Goal: Check status: Check status

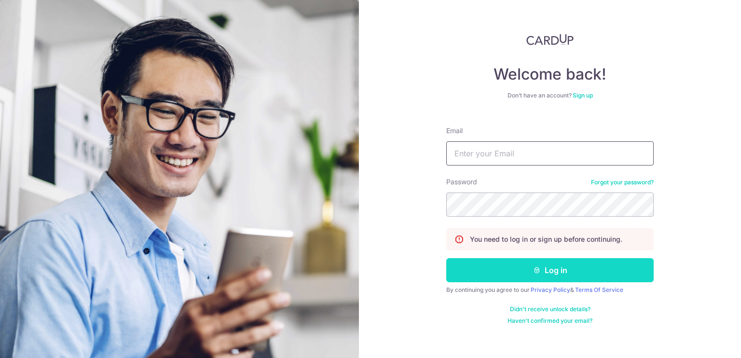
type input "[EMAIL_ADDRESS][DOMAIN_NAME]"
click at [549, 277] on button "Log in" at bounding box center [549, 270] width 207 height 24
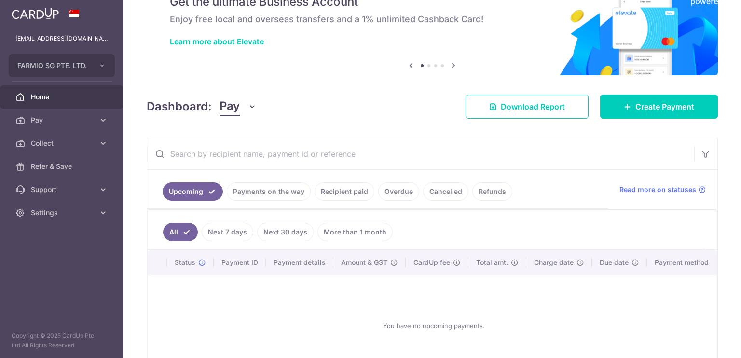
click at [324, 194] on link "Recipient paid" at bounding box center [344, 191] width 60 height 18
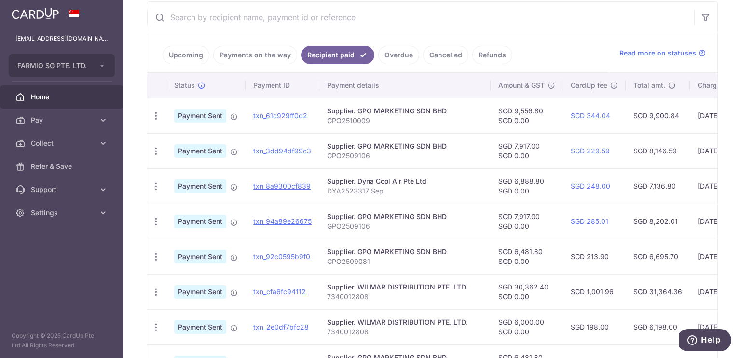
scroll to position [193, 0]
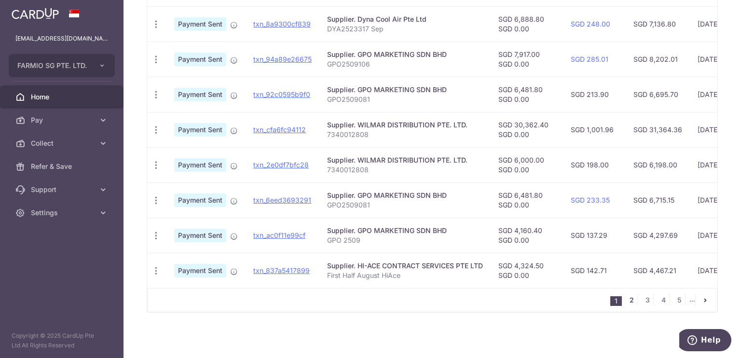
click at [629, 297] on link "2" at bounding box center [631, 300] width 12 height 12
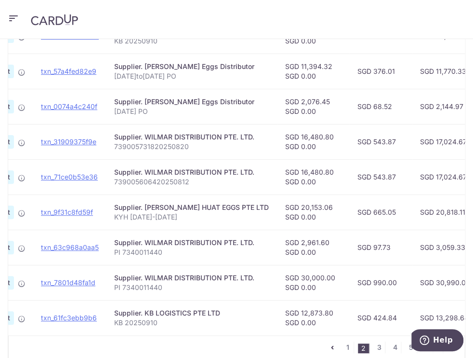
scroll to position [423, 0]
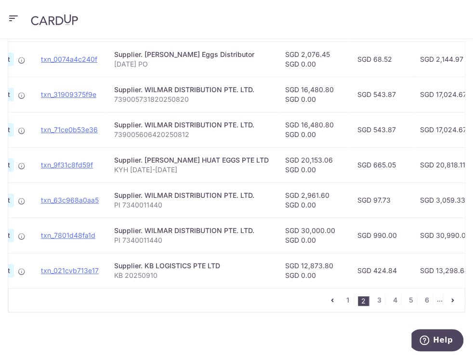
click at [389, 156] on td "SGD 665.05" at bounding box center [381, 164] width 63 height 35
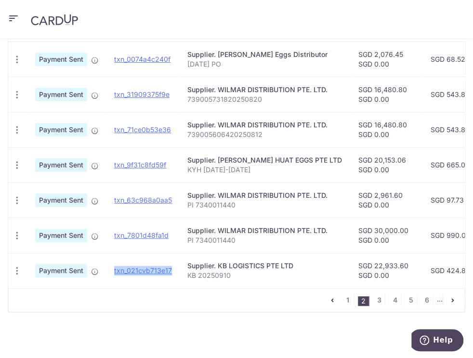
drag, startPoint x: 176, startPoint y: 259, endPoint x: 106, endPoint y: 260, distance: 70.9
click at [106, 260] on tr "PDF Receipt Payment Sent txn_021cvb713e17 Supplier. KB LOGISTICS PTE LTD KB 202…" at bounding box center [376, 270] width 737 height 35
copy tr "txn_021cvb713e17"
copy div "Supplier. KB LOGISTICS PTE LTD"
drag, startPoint x: 187, startPoint y: 262, endPoint x: 299, endPoint y: 264, distance: 112.4
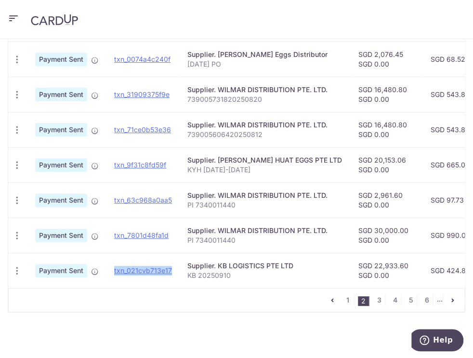
click at [299, 264] on div "Supplier. KB LOGISTICS PTE LTD" at bounding box center [266, 266] width 156 height 10
drag, startPoint x: 233, startPoint y: 271, endPoint x: 187, endPoint y: 274, distance: 46.9
click at [188, 274] on p "KB 20250910" at bounding box center [265, 275] width 155 height 10
copy p "KB 20250910"
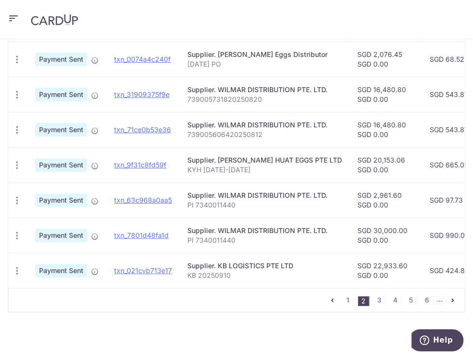
drag, startPoint x: 359, startPoint y: 268, endPoint x: 391, endPoint y: 269, distance: 32.3
click at [391, 269] on td "SGD 22,933.60 SGD 0.00" at bounding box center [386, 270] width 72 height 35
copy td "22,933.60"
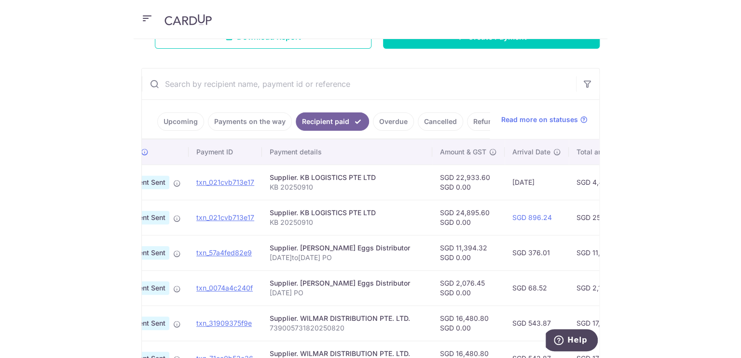
scroll to position [0, 51]
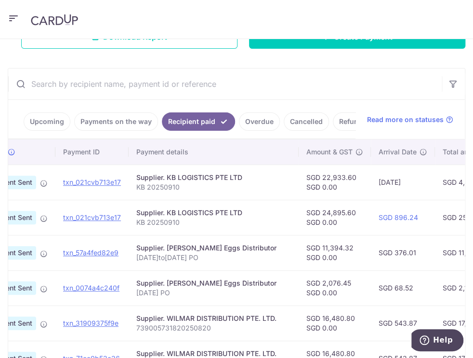
click at [353, 94] on input "text" at bounding box center [225, 83] width 434 height 31
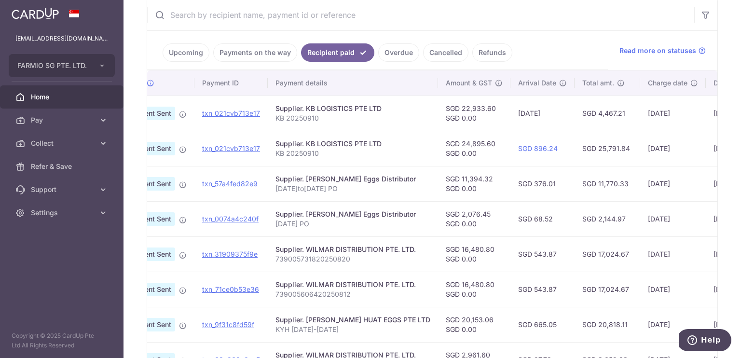
scroll to position [187, 0]
